Goal: Information Seeking & Learning: Learn about a topic

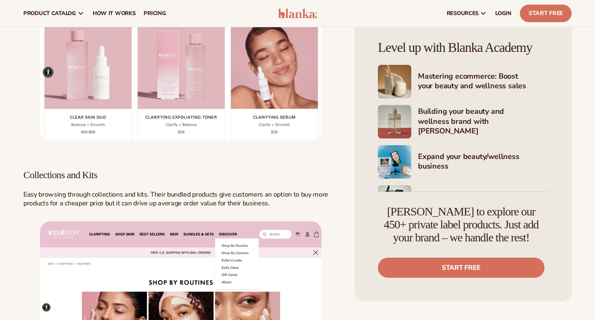
scroll to position [668, 0]
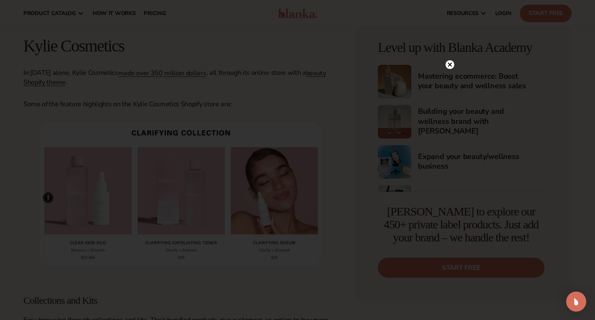
click at [449, 66] on circle at bounding box center [450, 64] width 9 height 9
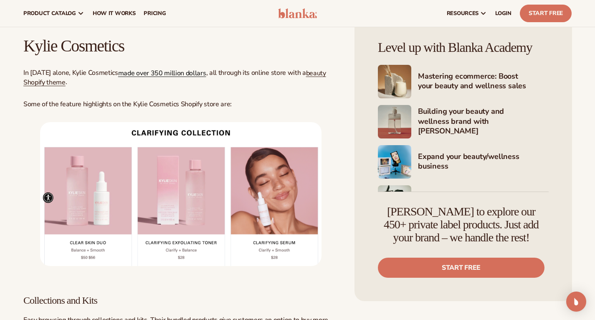
click at [173, 74] on link "made over 350 million dollars" at bounding box center [162, 73] width 88 height 9
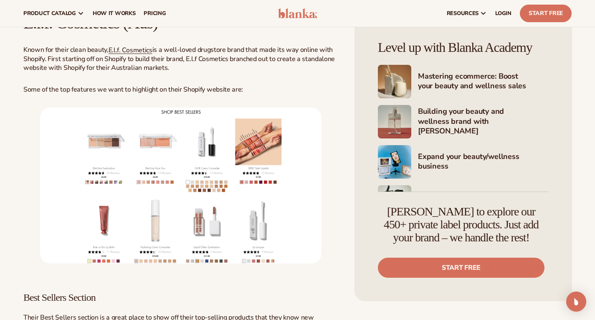
scroll to position [1420, 0]
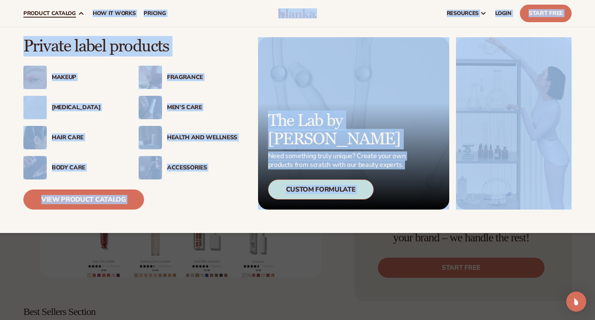
drag, startPoint x: 128, startPoint y: 36, endPoint x: 11, endPoint y: 41, distance: 117.1
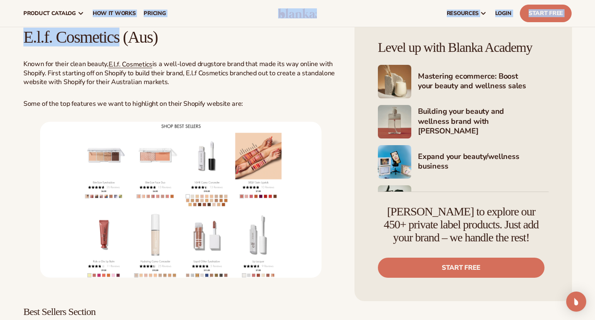
copy body "Loremip dolor sitametc Adipis Elitseddo Eius Temp Inc’u Labo Etdo Magn Aliqua E…"
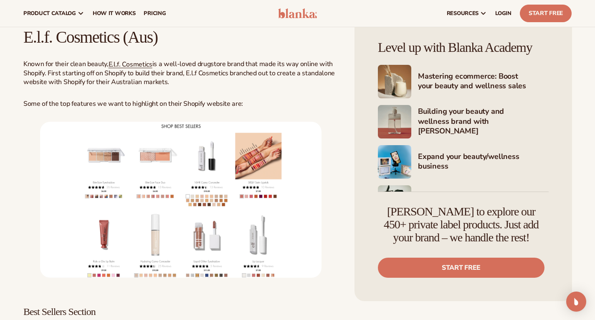
click at [172, 36] on h2 "E.l.f. Cosmetics (Aus)" at bounding box center [180, 37] width 315 height 18
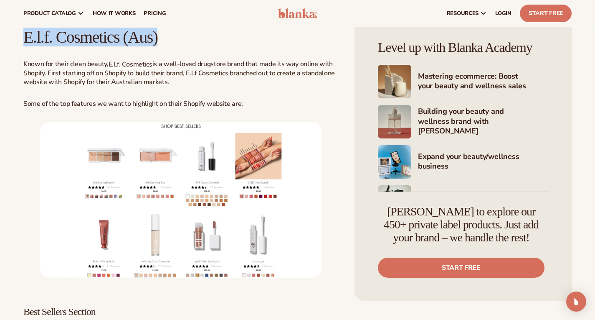
drag, startPoint x: 147, startPoint y: 36, endPoint x: 19, endPoint y: 38, distance: 127.9
copy h2 "E.l.f. Cosmetics (Aus)"
